Goal: Task Accomplishment & Management: Manage account settings

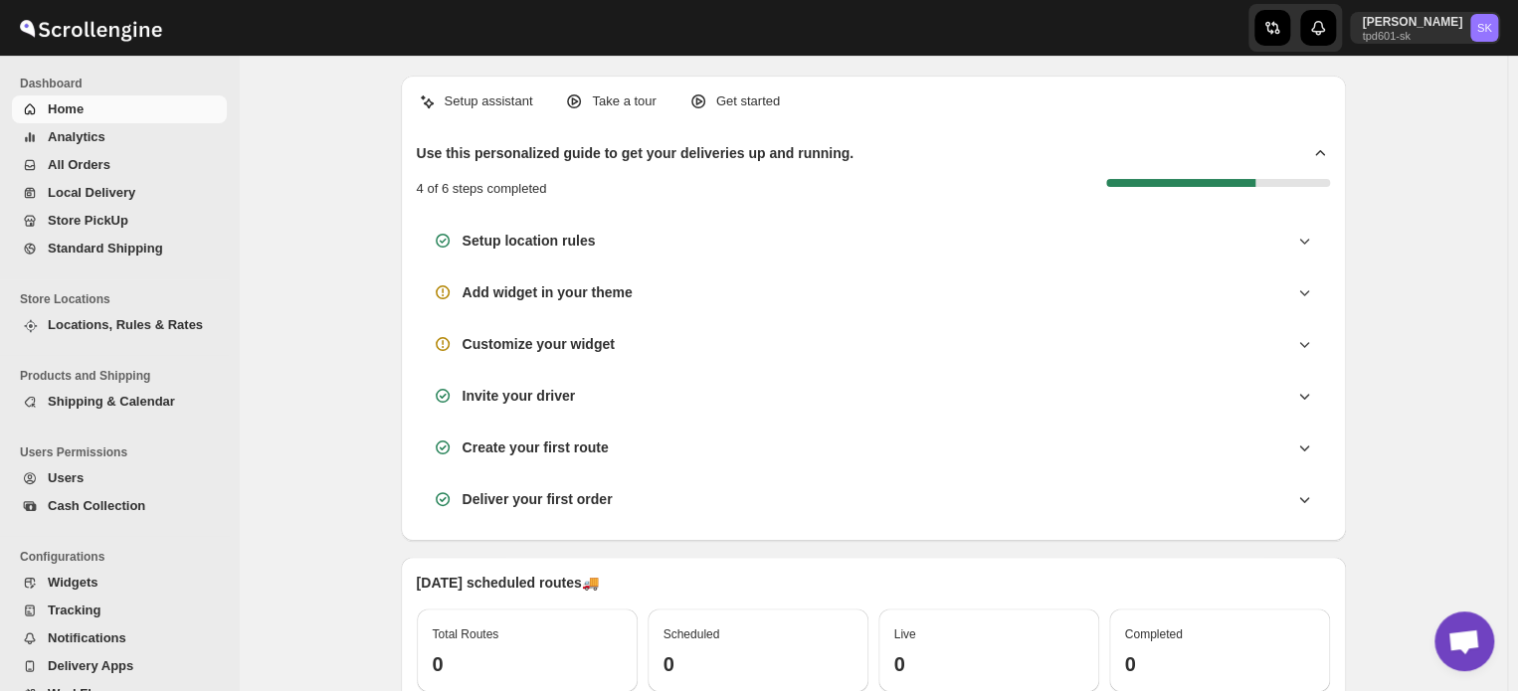
click at [91, 155] on span "All Orders" at bounding box center [135, 165] width 175 height 20
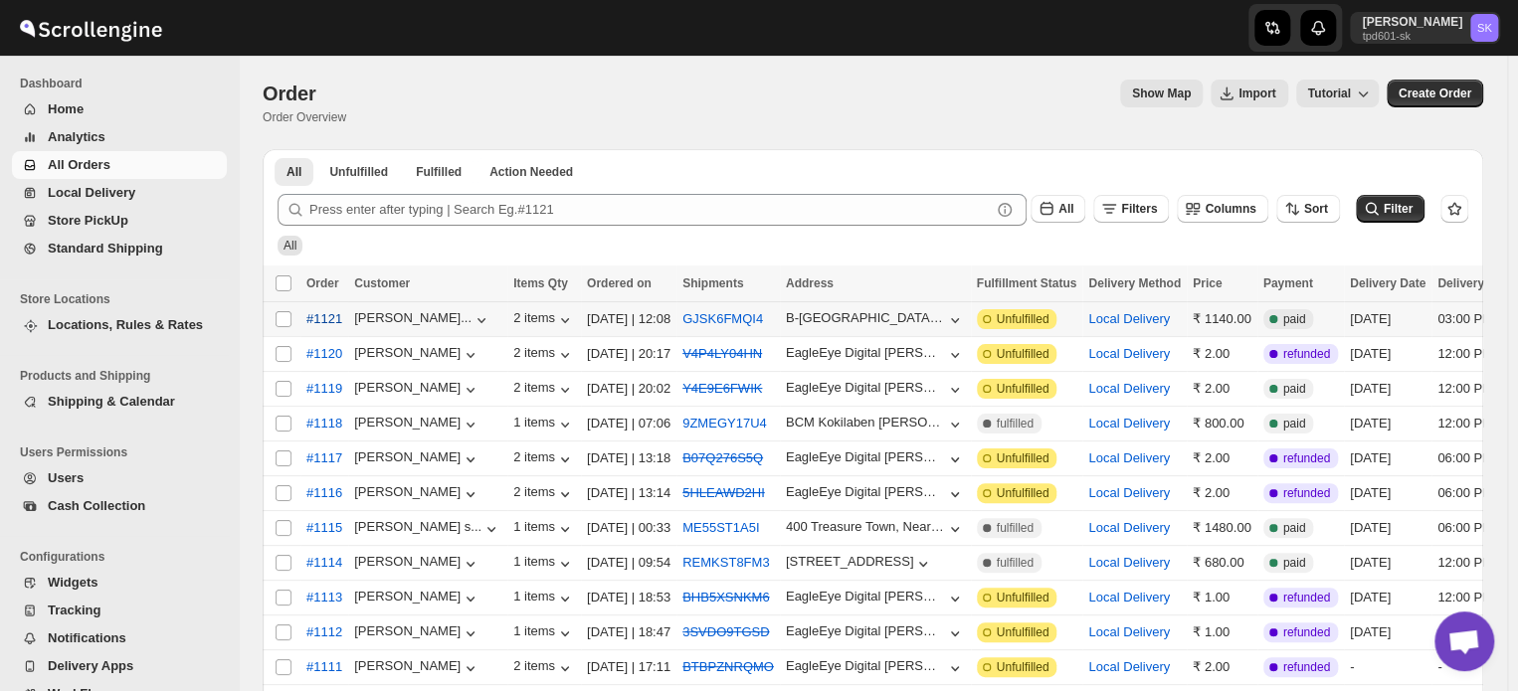
click at [327, 320] on span "#1121" at bounding box center [324, 319] width 36 height 20
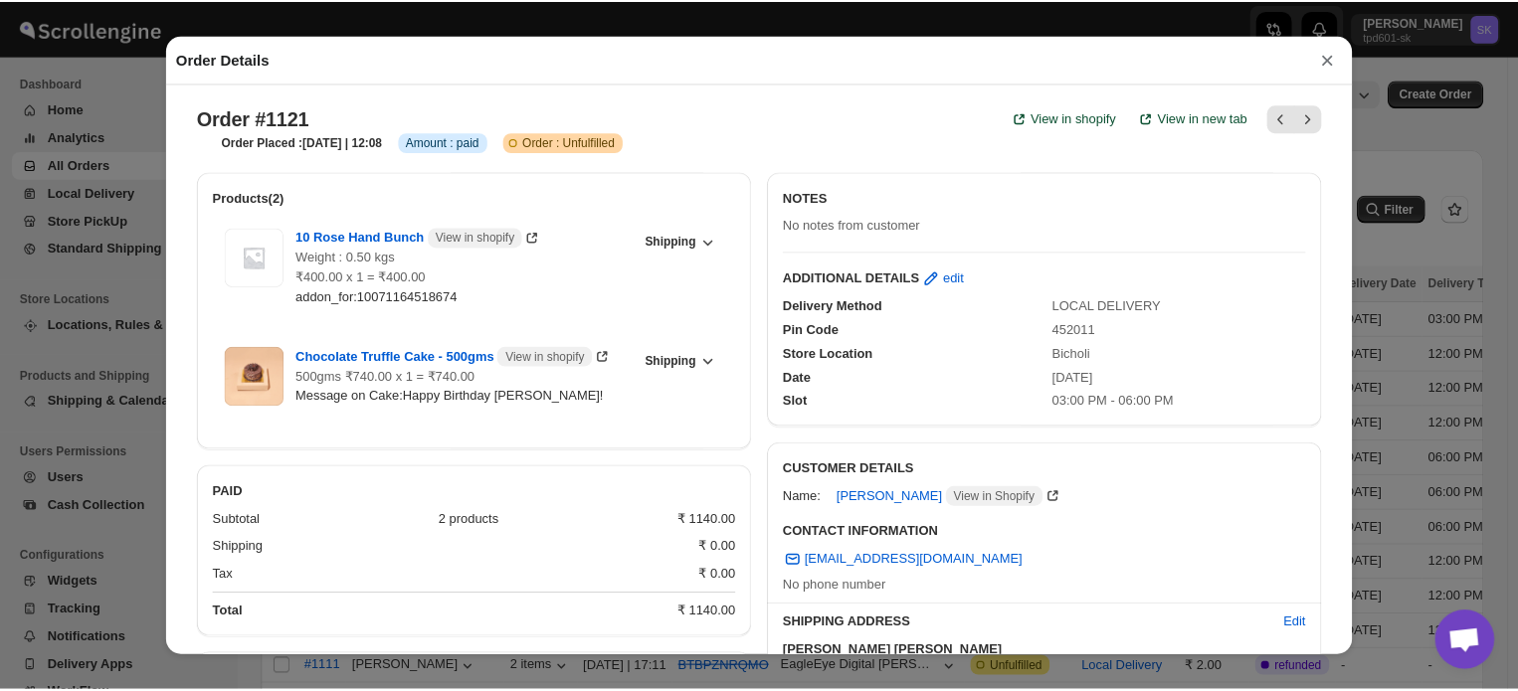
scroll to position [80, 0]
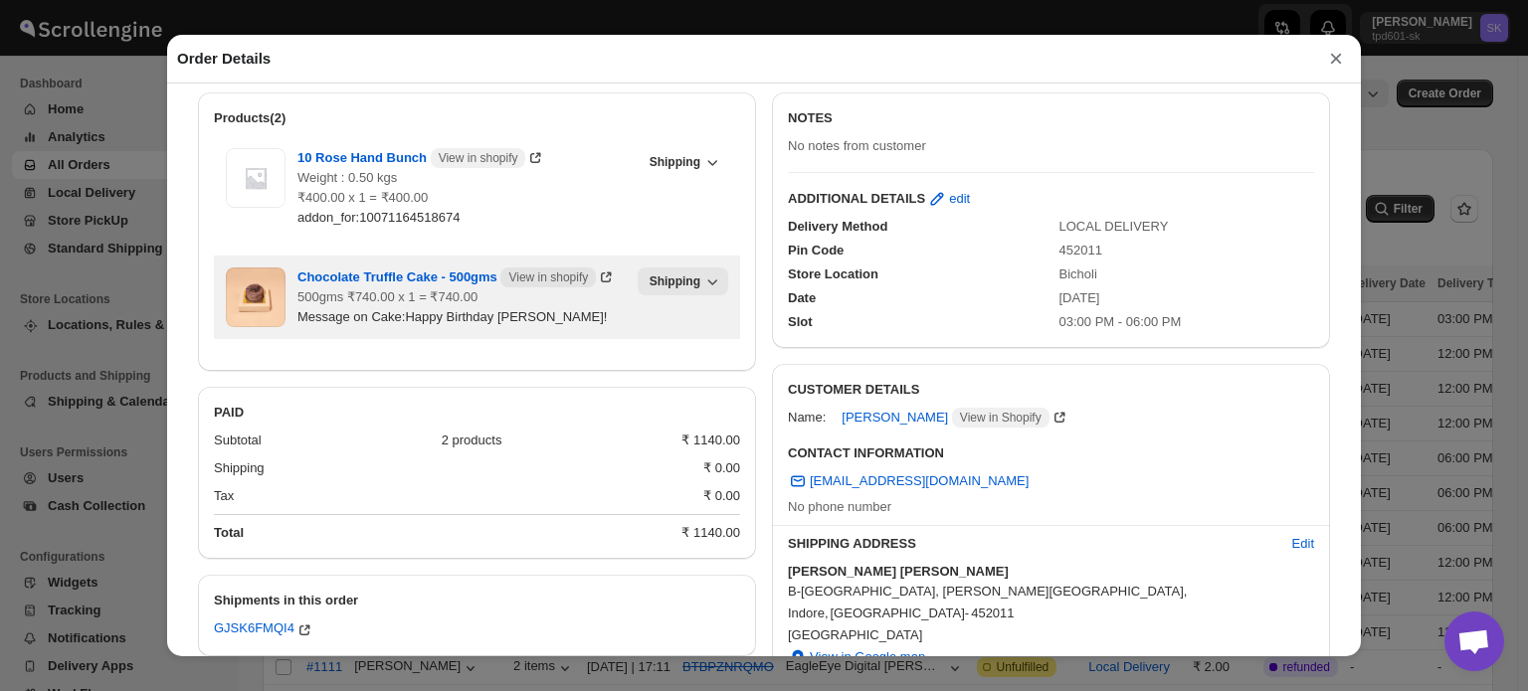
click at [715, 285] on button "Shipping" at bounding box center [683, 282] width 91 height 28
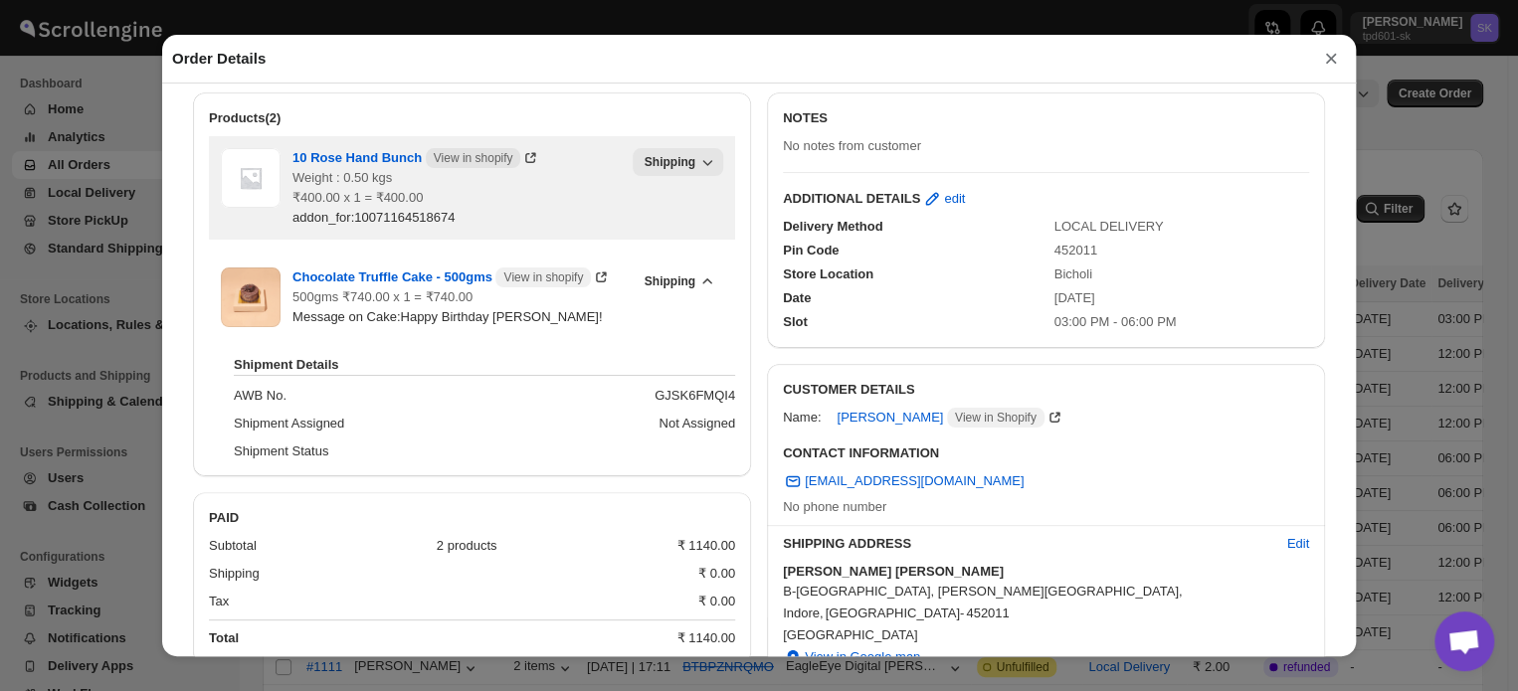
click at [697, 172] on icon "button" at bounding box center [707, 162] width 20 height 20
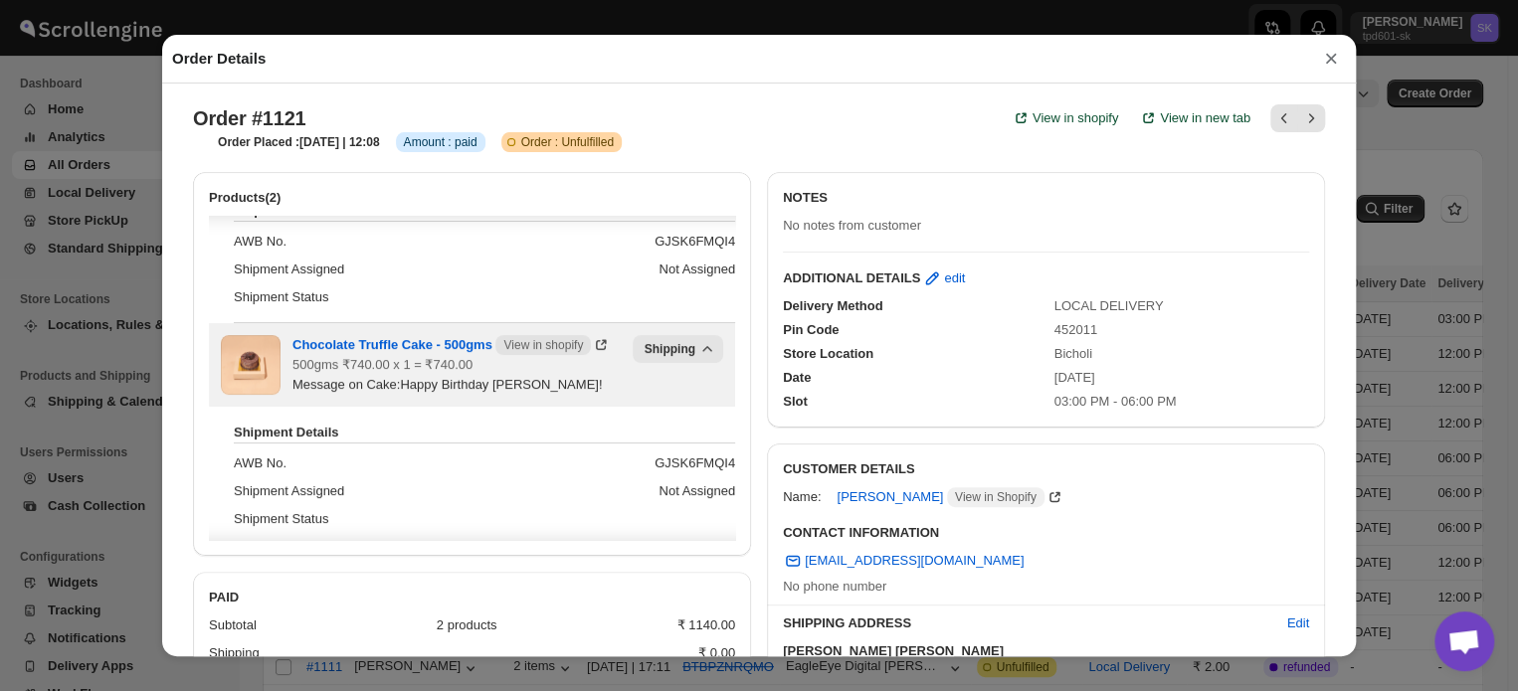
scroll to position [138, 0]
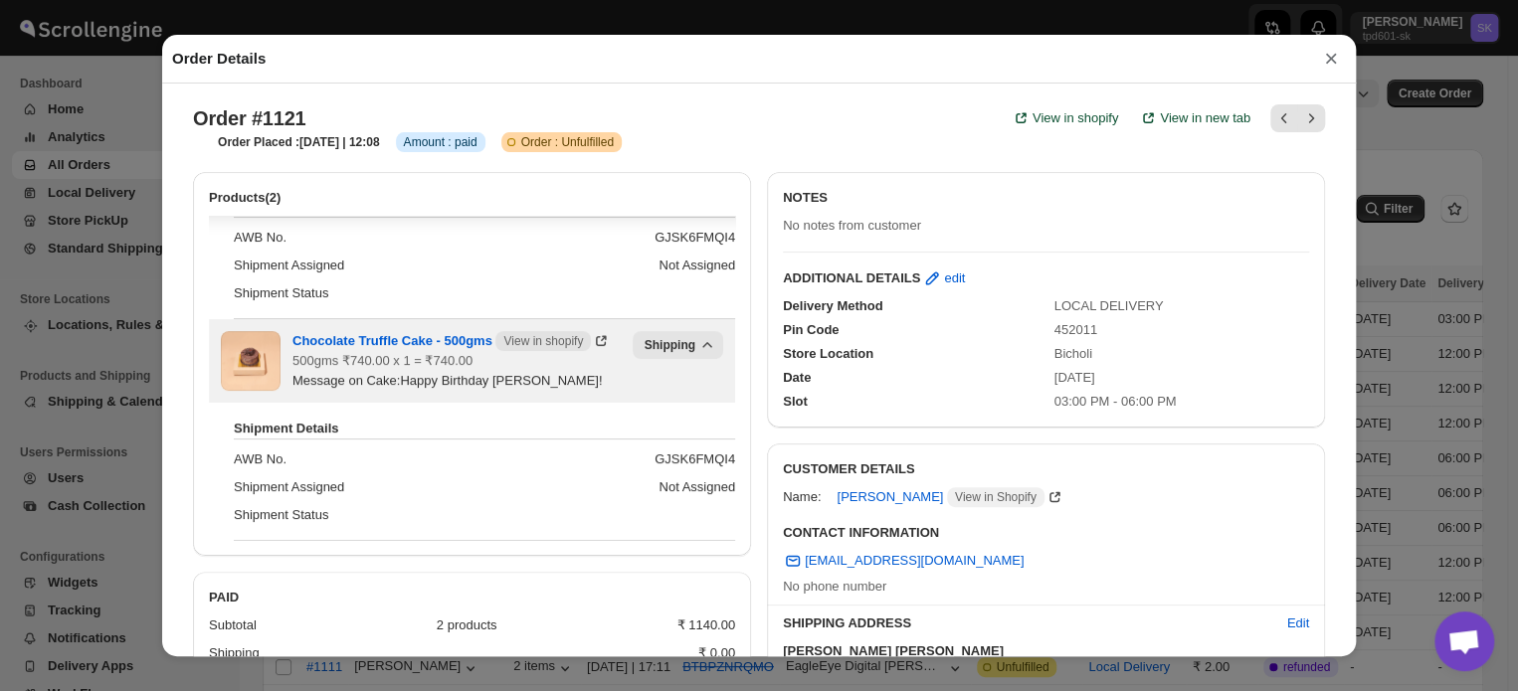
click at [697, 341] on icon "button" at bounding box center [707, 345] width 20 height 20
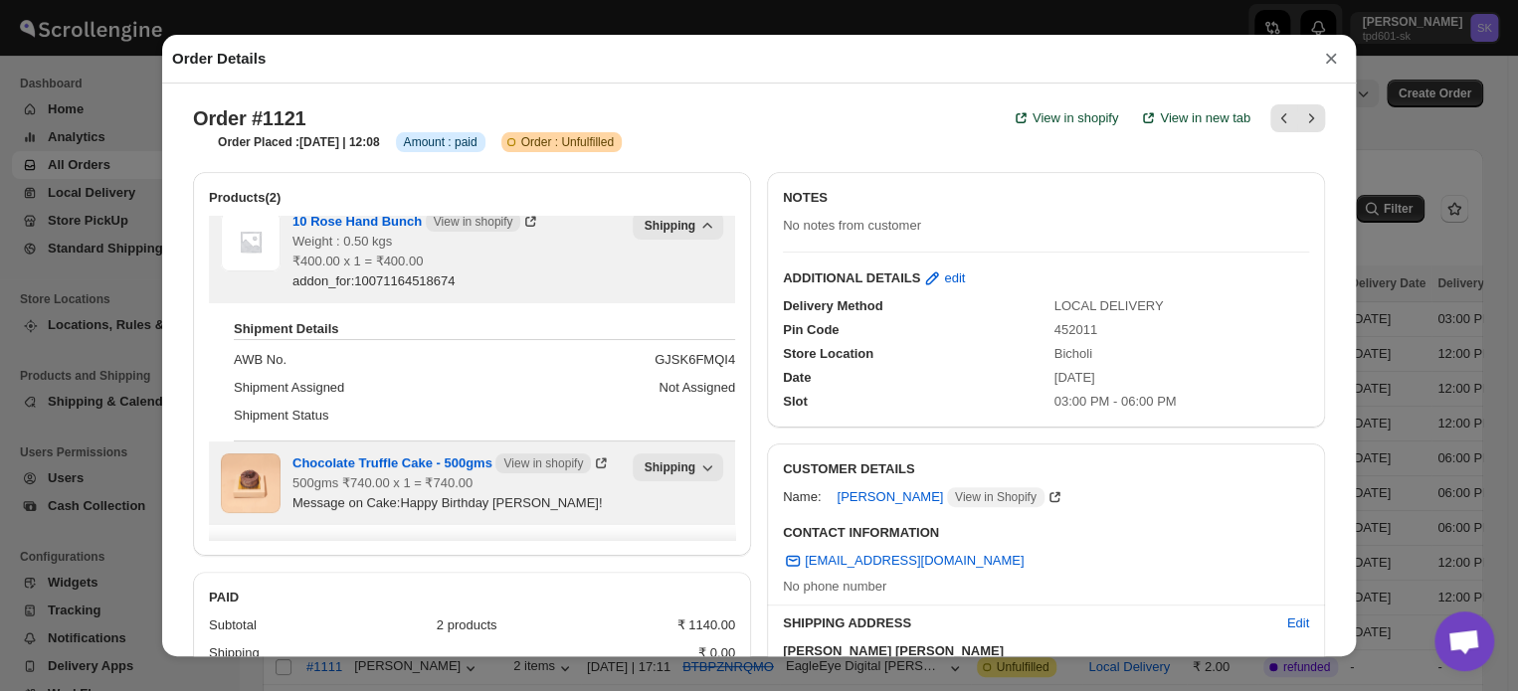
scroll to position [0, 0]
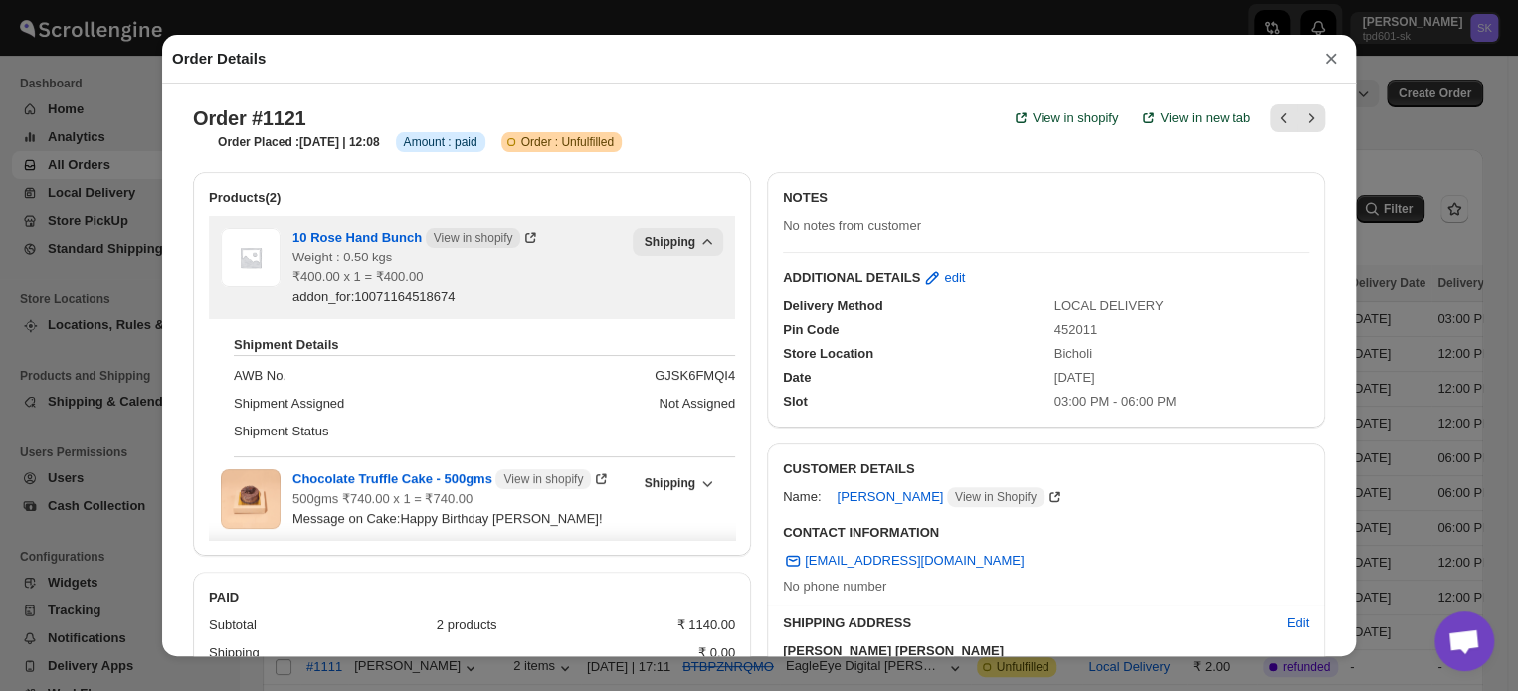
click at [697, 244] on icon "button" at bounding box center [707, 242] width 20 height 20
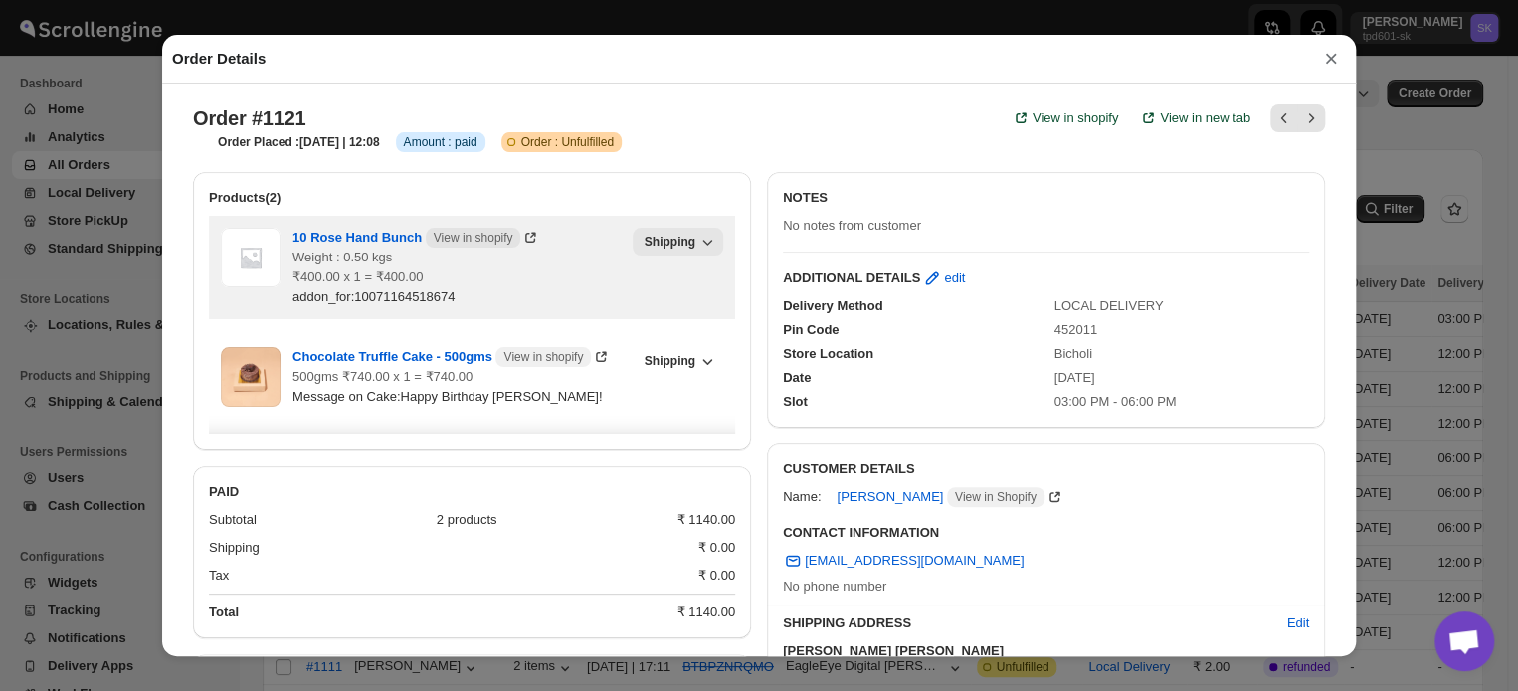
click at [1321, 60] on button "×" at bounding box center [1331, 59] width 30 height 28
